Goal: Transaction & Acquisition: Book appointment/travel/reservation

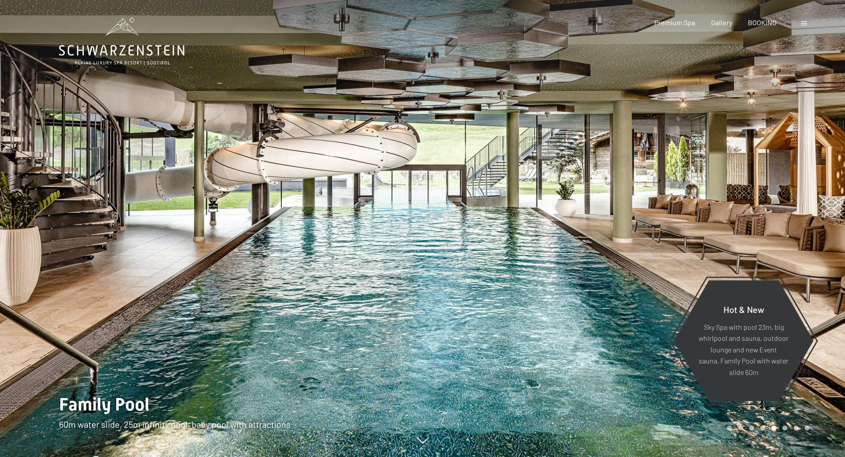
click at [808, 24] on div at bounding box center [805, 23] width 8 height 10
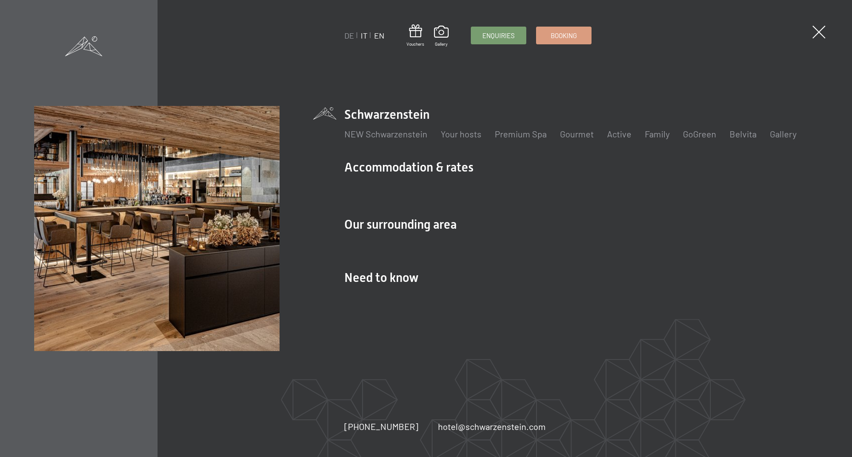
click at [362, 31] on link "IT" at bounding box center [364, 36] width 7 height 10
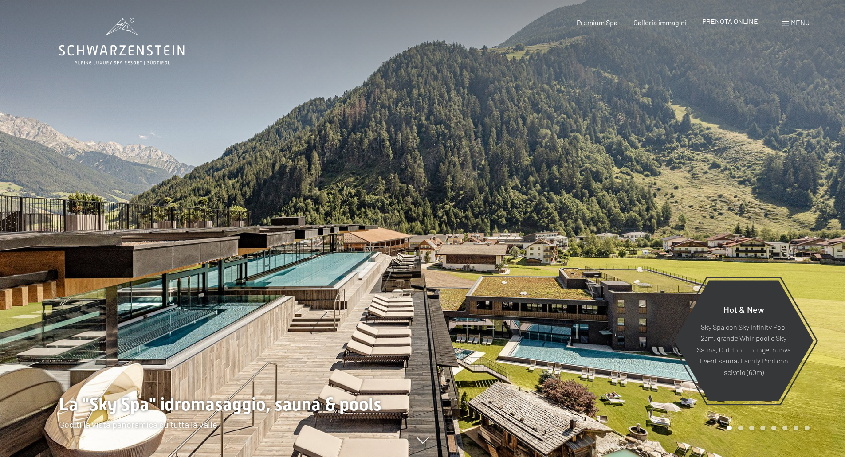
click at [736, 27] on div "Premium Spa Galleria immagini PRENOTA ONLINE" at bounding box center [660, 23] width 228 height 10
click at [736, 23] on span "PRENOTA ONLINE" at bounding box center [730, 21] width 56 height 8
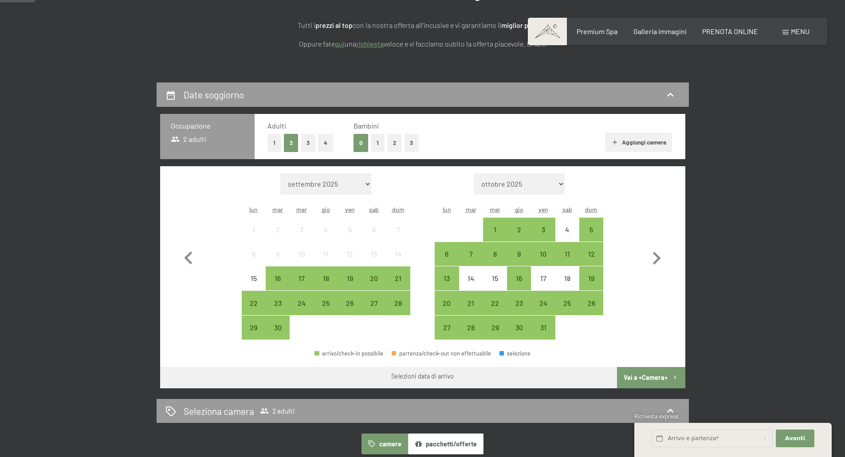
scroll to position [122, 0]
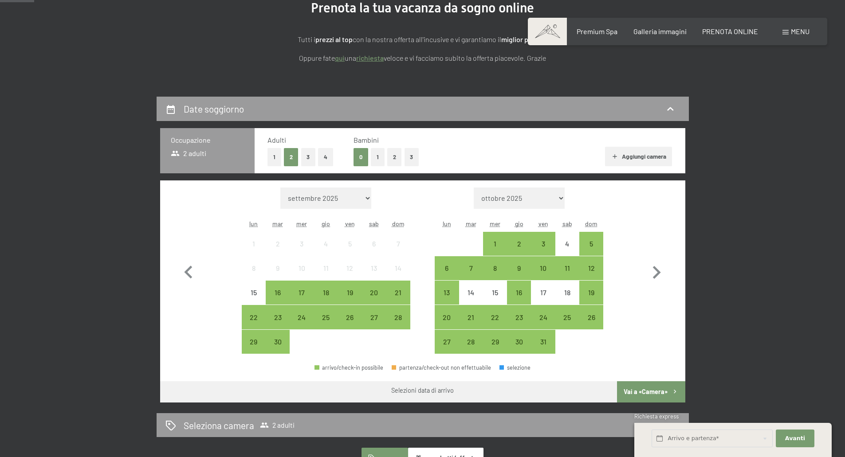
drag, startPoint x: 394, startPoint y: 156, endPoint x: 383, endPoint y: 153, distance: 11.8
click at [383, 153] on div "0 1 2 3" at bounding box center [386, 157] width 65 height 18
click at [393, 155] on button "2" at bounding box center [394, 157] width 15 height 18
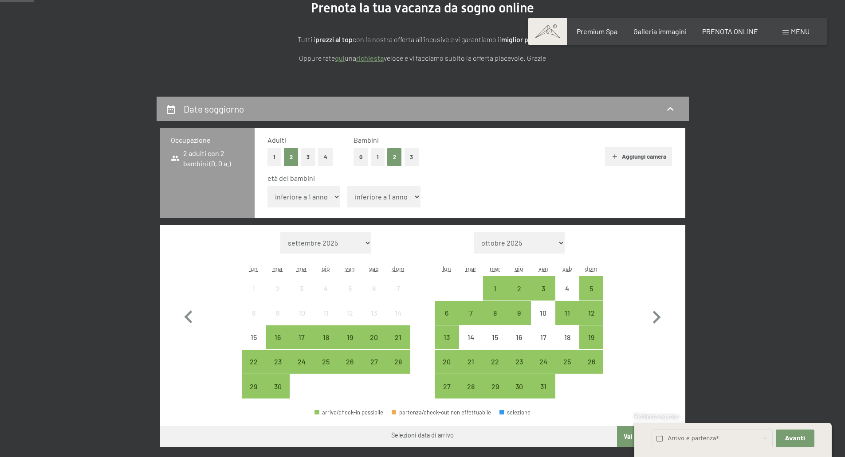
click at [330, 196] on select "inferiore a 1 anno 1 anno 2 anni 3 anni 4 anni 5 anni 6 anni 7 anni 8 anni 9 an…" at bounding box center [303, 196] width 73 height 21
select select "7"
click at [267, 186] on select "inferiore a 1 anno 1 anno 2 anni 3 anni 4 anni 5 anni 6 anni 7 anni 8 anni 9 an…" at bounding box center [303, 196] width 73 height 21
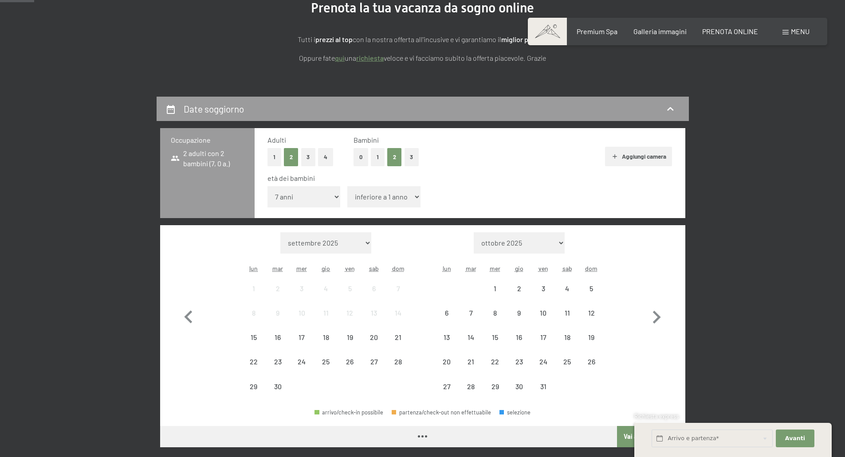
click at [364, 192] on select "inferiore a 1 anno 1 anno 2 anni 3 anni 4 anni 5 anni 6 anni 7 anni 8 anni 9 an…" at bounding box center [383, 196] width 73 height 21
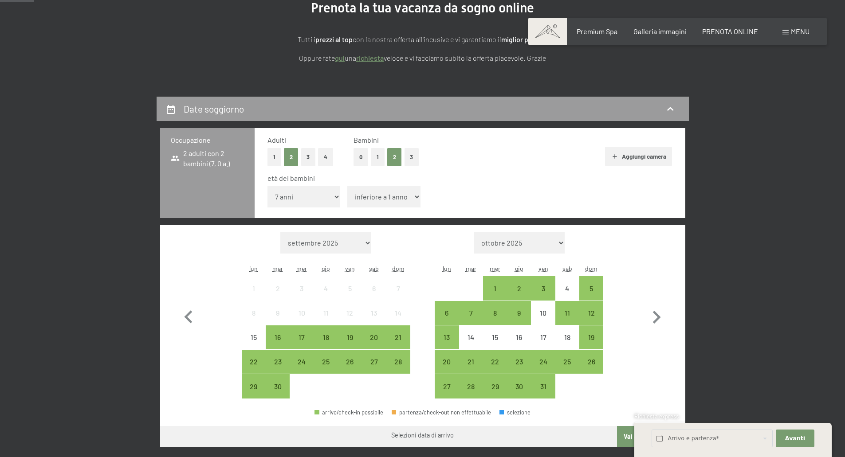
select select "7"
click at [347, 186] on select "inferiore a 1 anno 1 anno 2 anni 3 anni 4 anni 5 anni 6 anni 7 anni 8 anni 9 an…" at bounding box center [383, 196] width 73 height 21
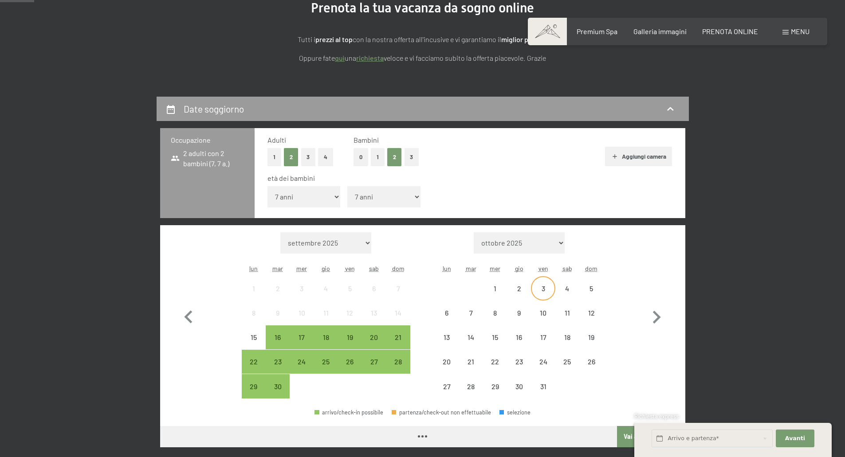
click at [543, 285] on div "3" at bounding box center [543, 296] width 22 height 22
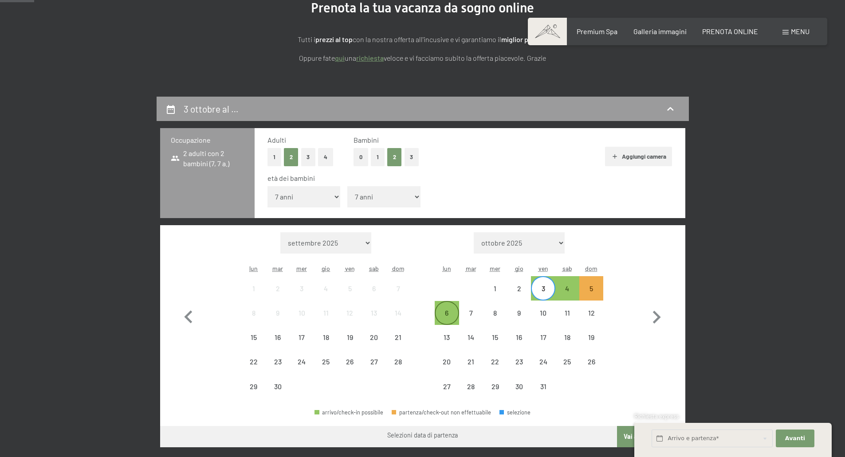
click at [451, 312] on div "6" at bounding box center [447, 321] width 22 height 22
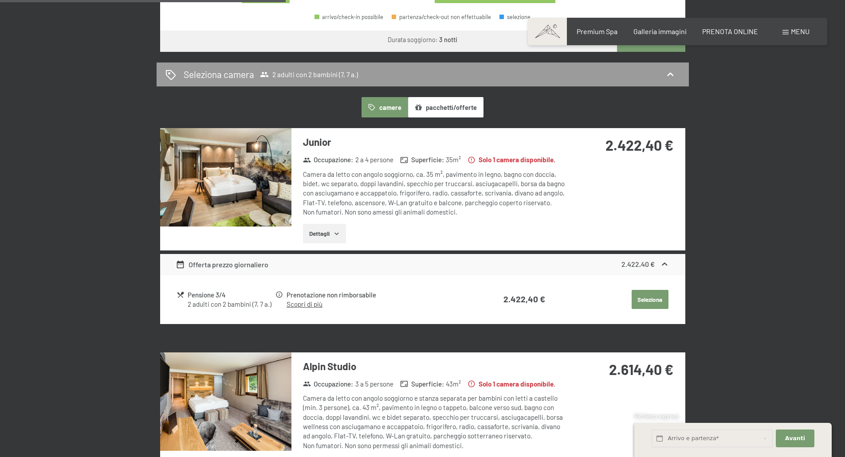
scroll to position [565, 0]
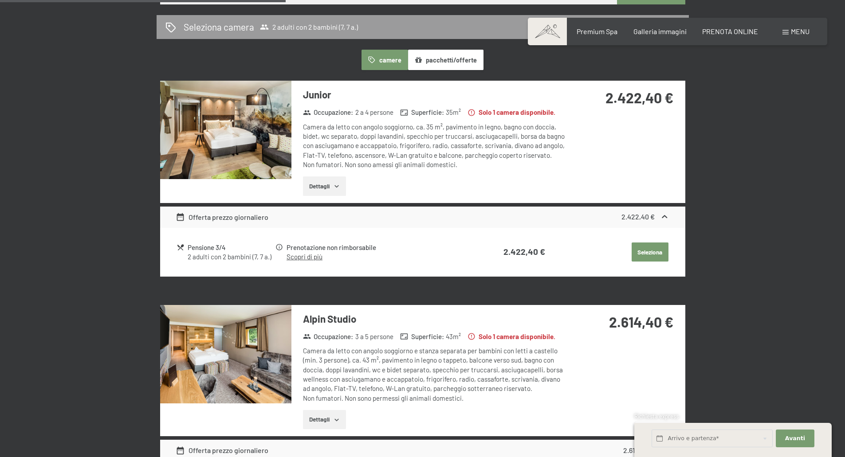
click at [224, 143] on img at bounding box center [225, 130] width 131 height 98
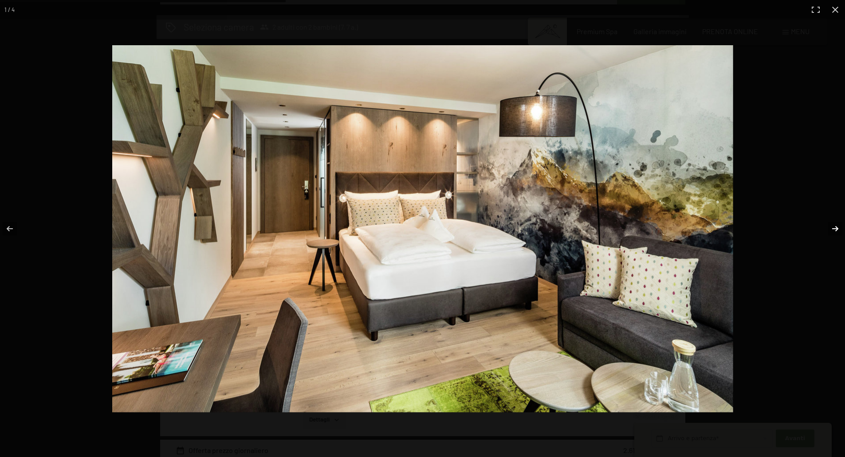
click at [837, 225] on button "button" at bounding box center [829, 229] width 31 height 44
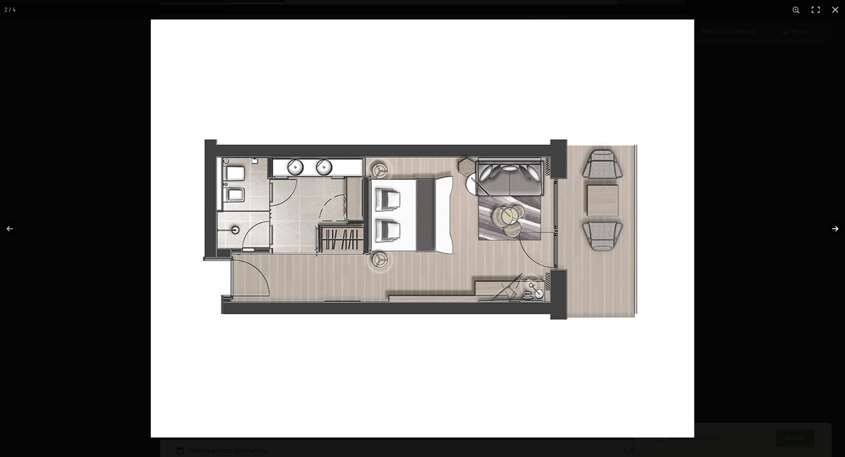
click at [837, 225] on button "button" at bounding box center [829, 229] width 31 height 44
